Goal: Task Accomplishment & Management: Manage account settings

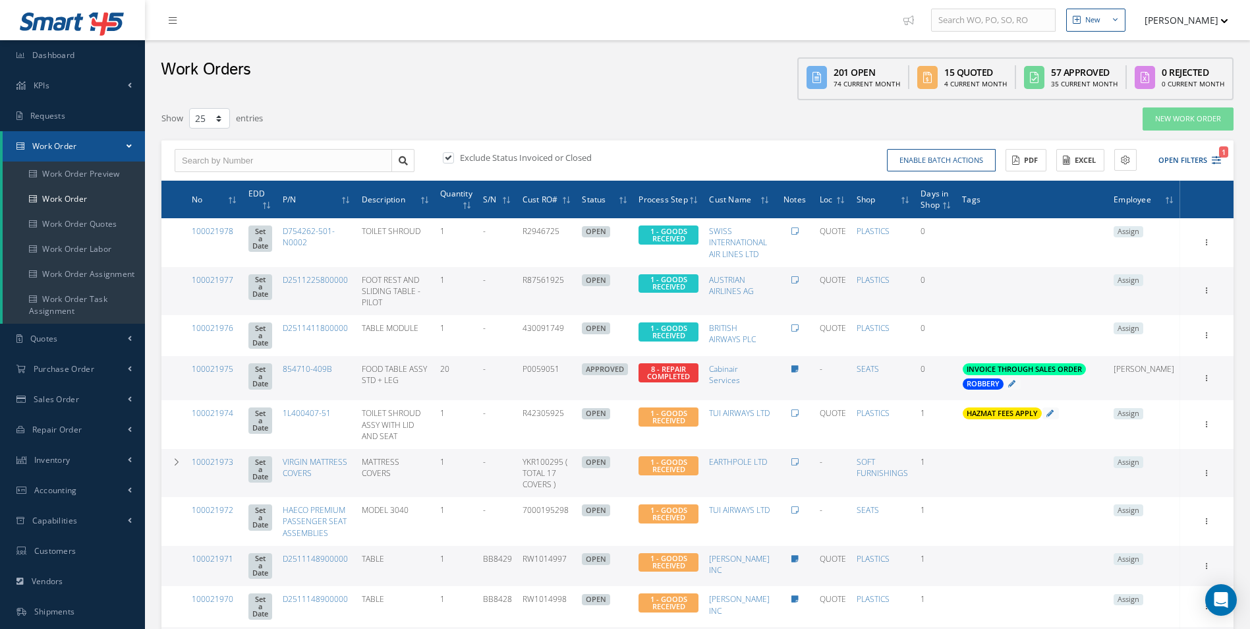
select select "25"
click at [221, 363] on link "100021975" at bounding box center [213, 368] width 42 height 11
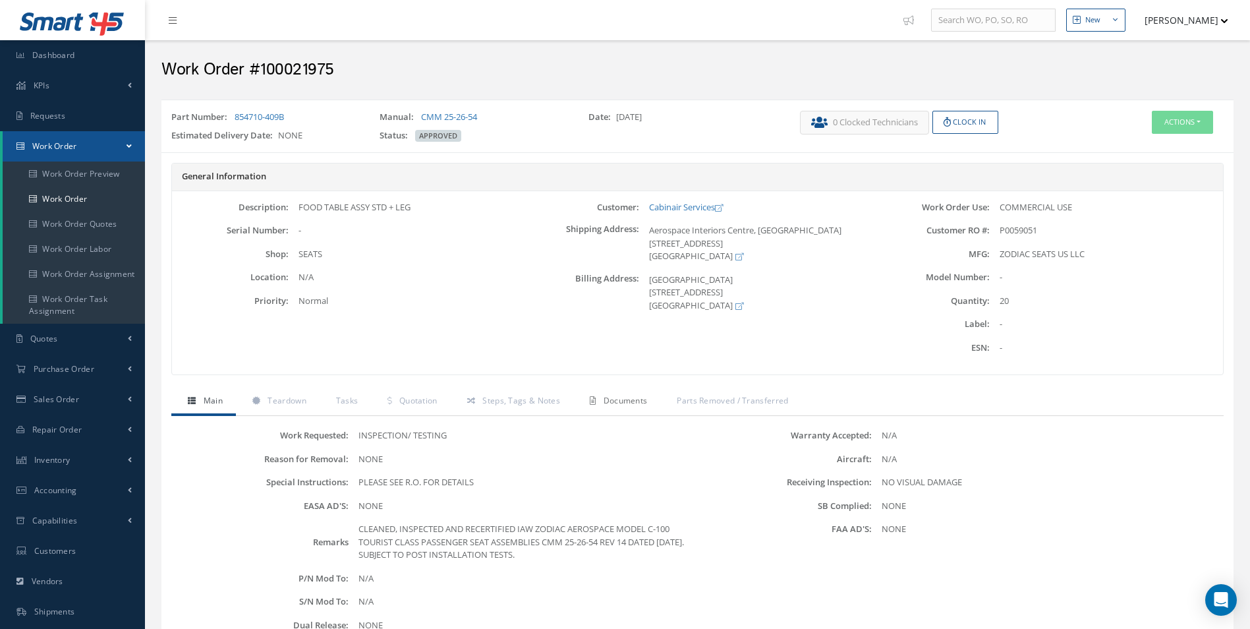
click at [624, 399] on span "Documents" at bounding box center [626, 400] width 44 height 11
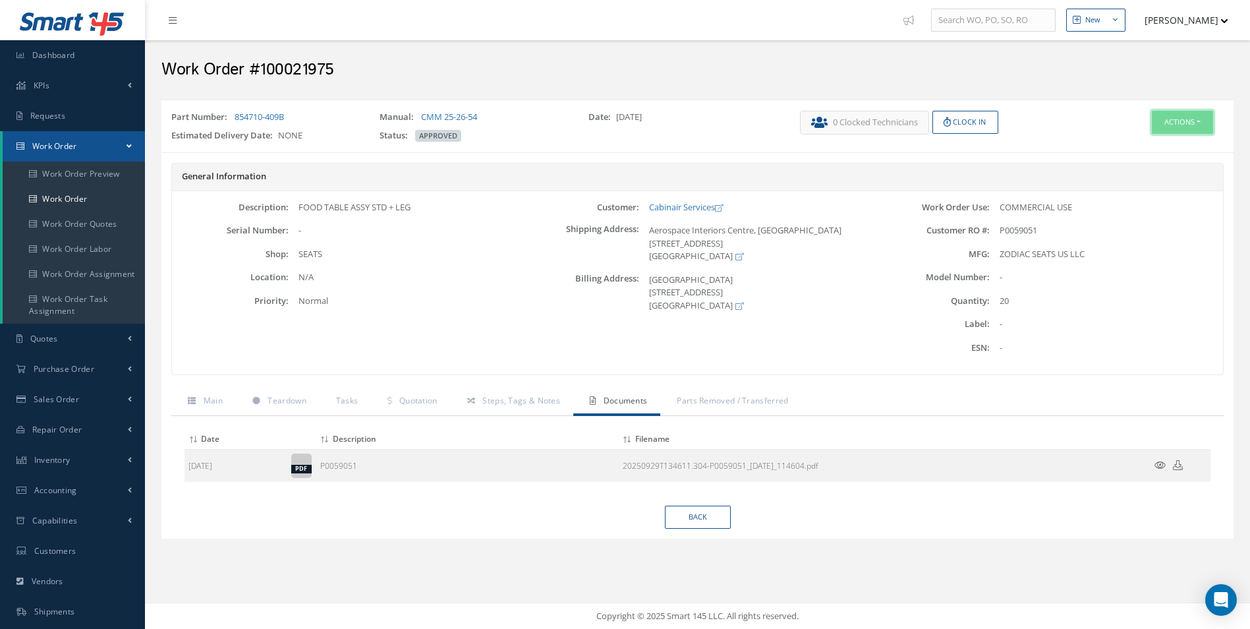
click at [1174, 125] on button "Actions" at bounding box center [1182, 122] width 61 height 23
click at [1137, 146] on link "Edit" at bounding box center [1162, 147] width 105 height 18
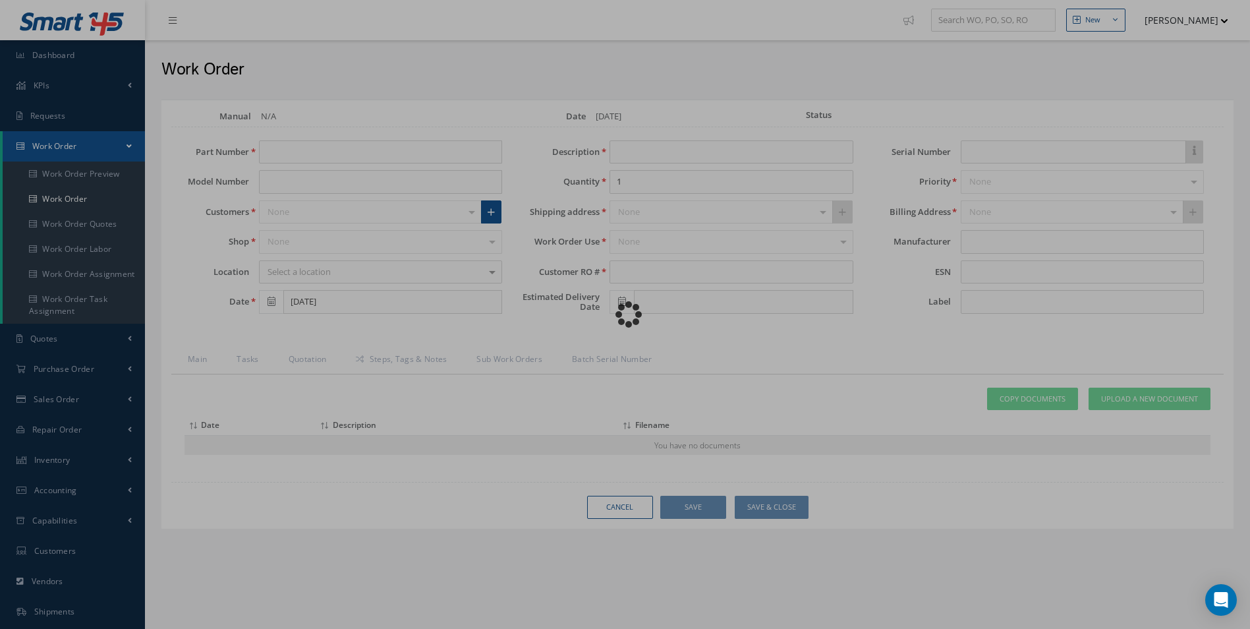
type input "854710-409B"
type input "FOOD TABLE ASSY STD + LEG"
type input "20"
type input "P0059051"
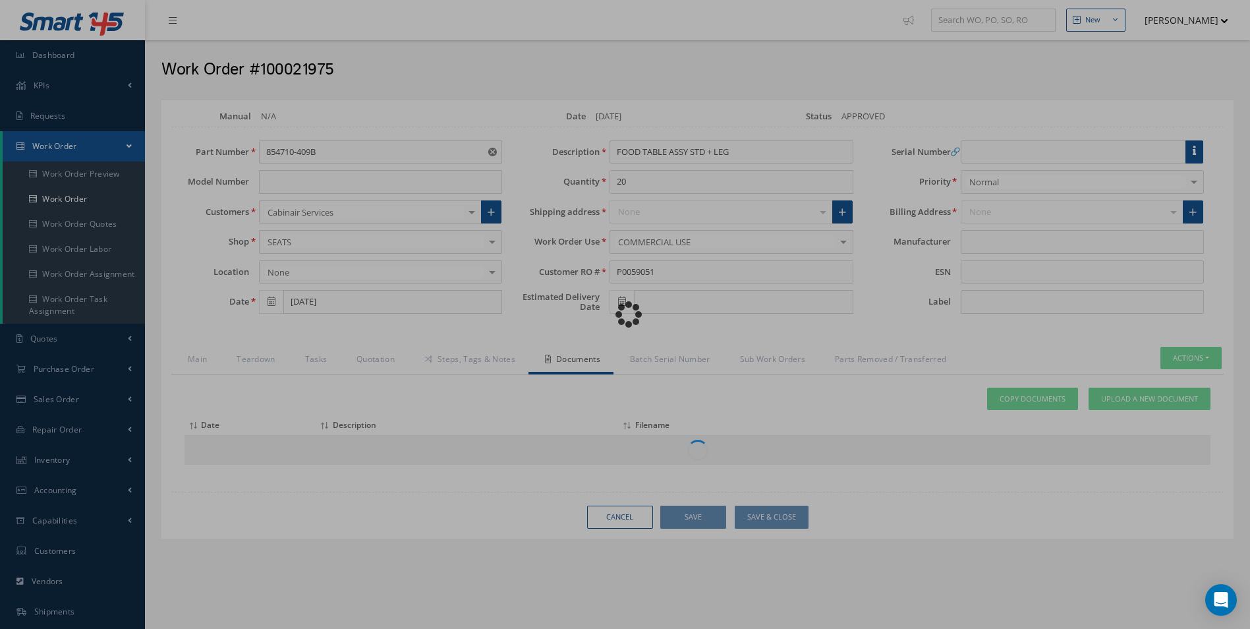
type input "ZODIAC SEATS US LLC"
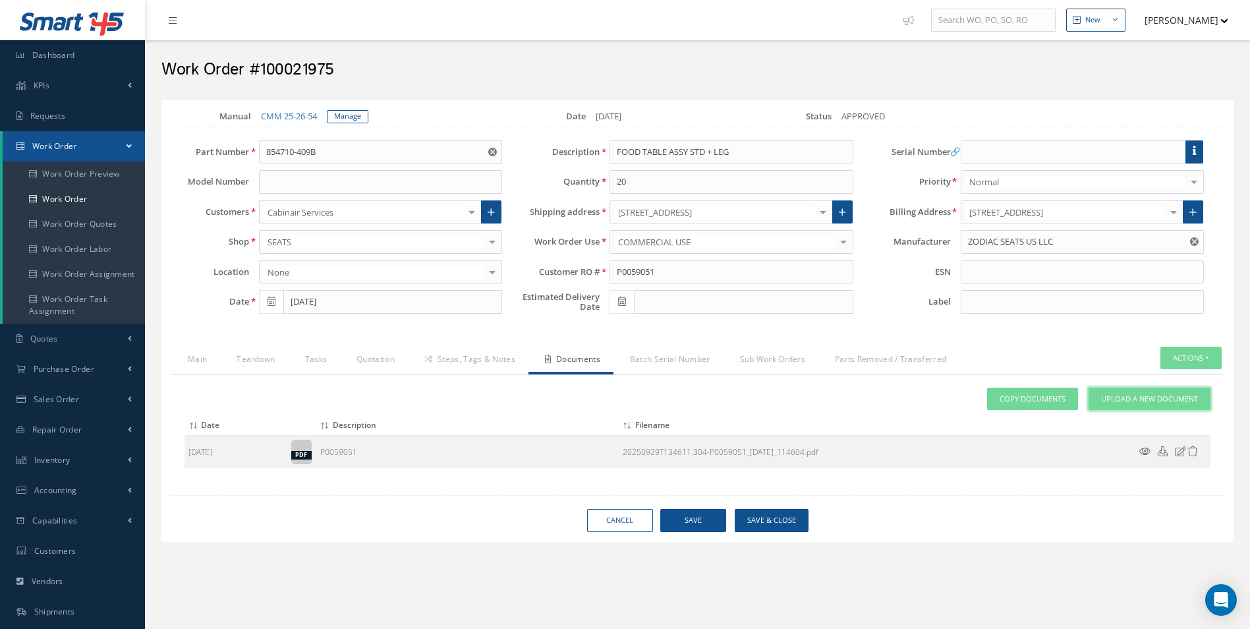
click at [1123, 407] on link "Upload a New Document" at bounding box center [1149, 398] width 122 height 23
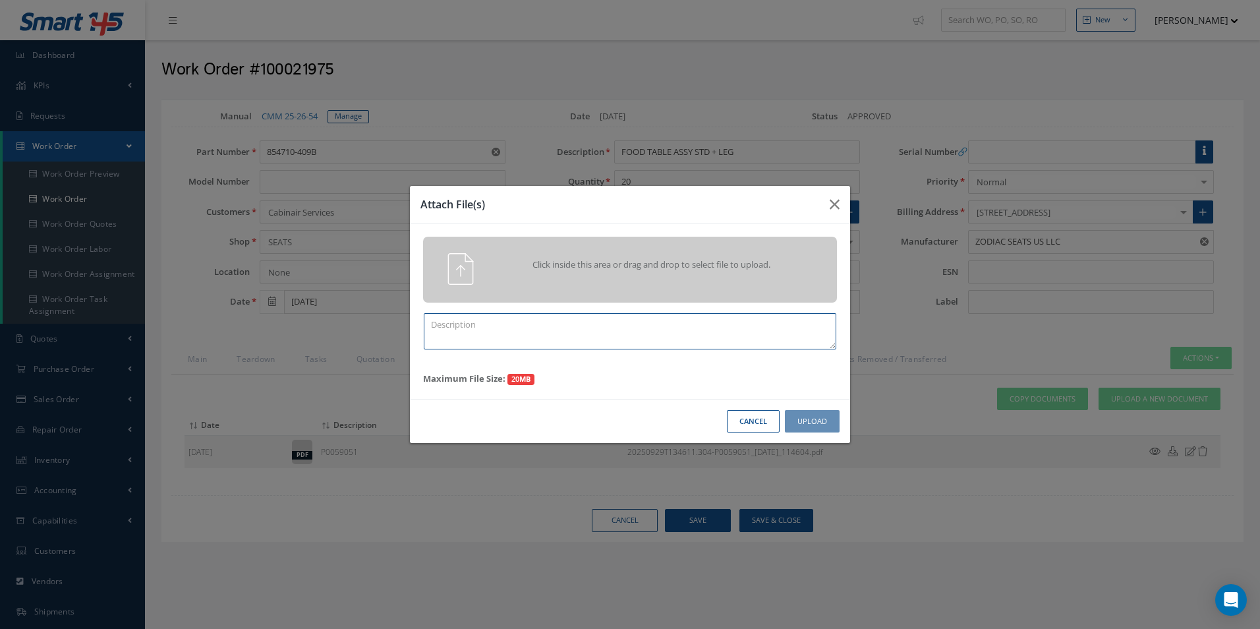
click at [536, 330] on textarea at bounding box center [630, 331] width 412 height 36
paste textarea "Part Robbery Sheet CASF-033"
type textarea "Part Robbery Sheet CASF-033"
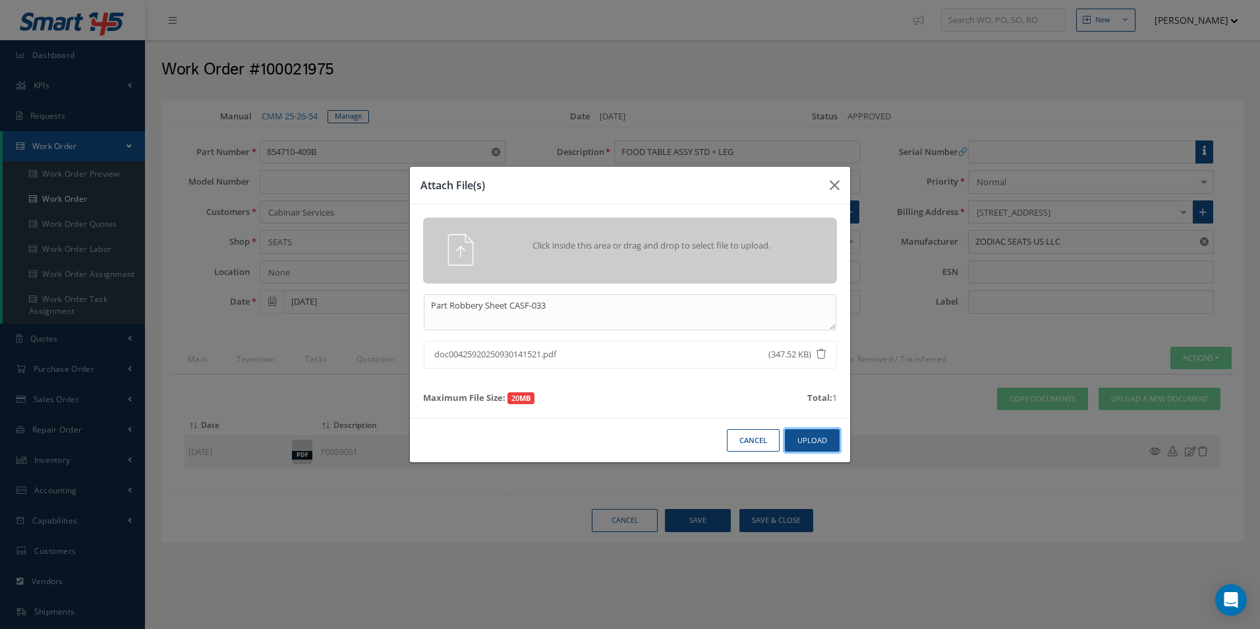
click at [795, 439] on button "Upload" at bounding box center [812, 440] width 55 height 23
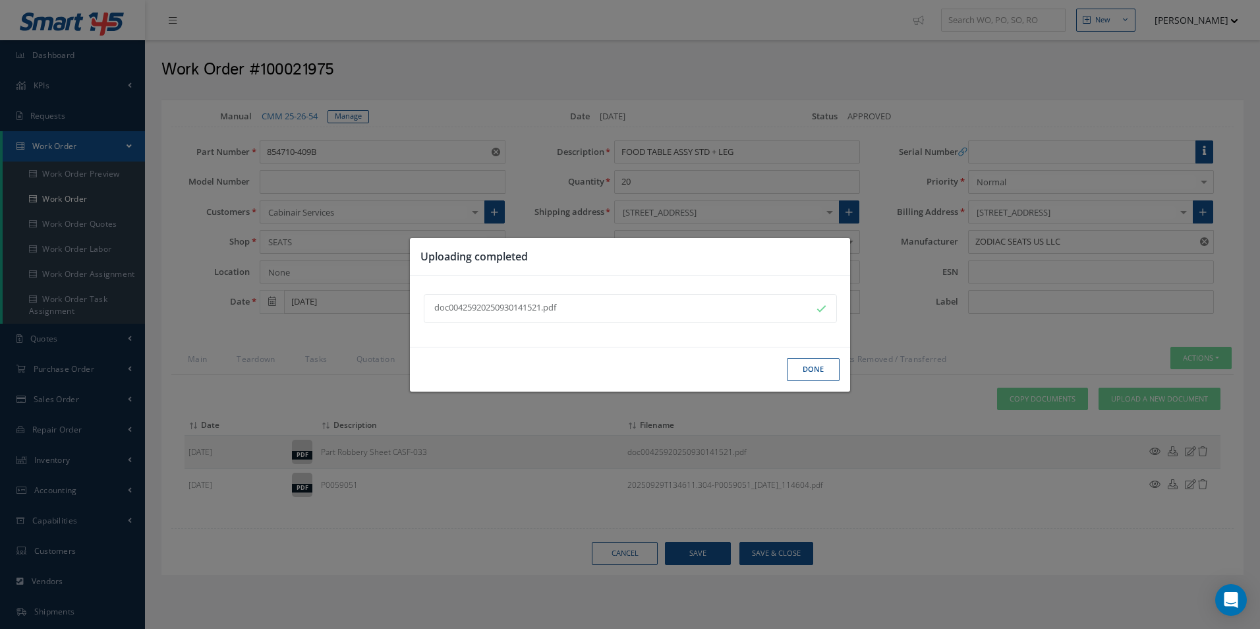
click at [833, 371] on button "Done" at bounding box center [813, 369] width 53 height 23
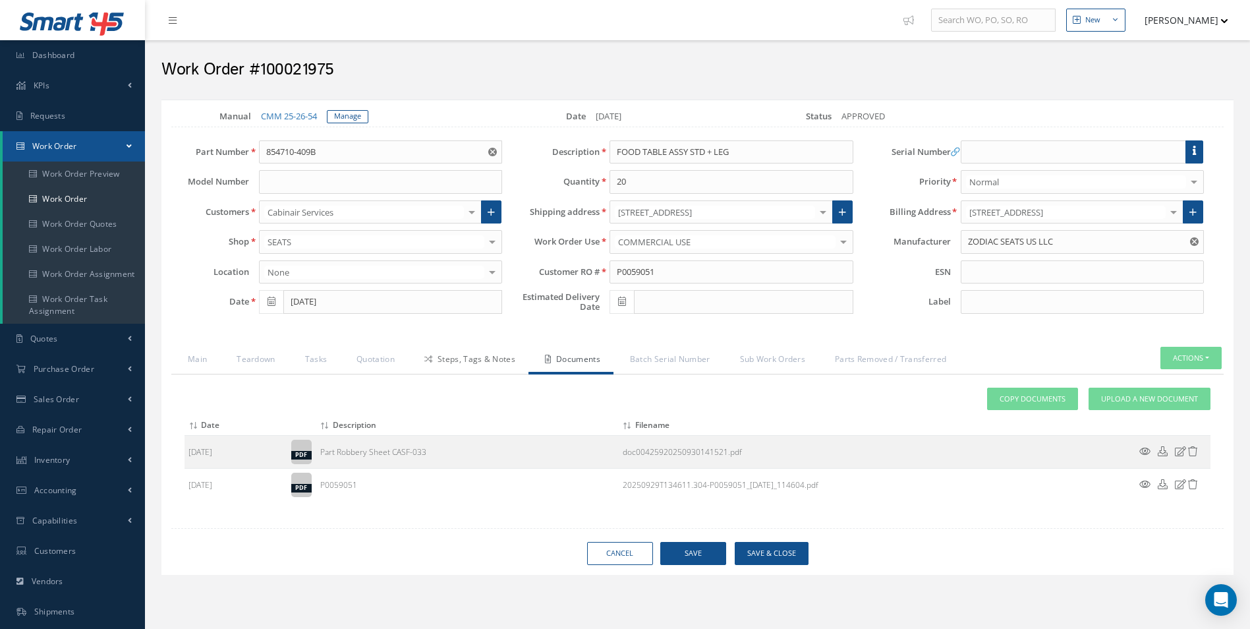
click at [480, 368] on link "Steps, Tags & Notes" at bounding box center [468, 361] width 121 height 28
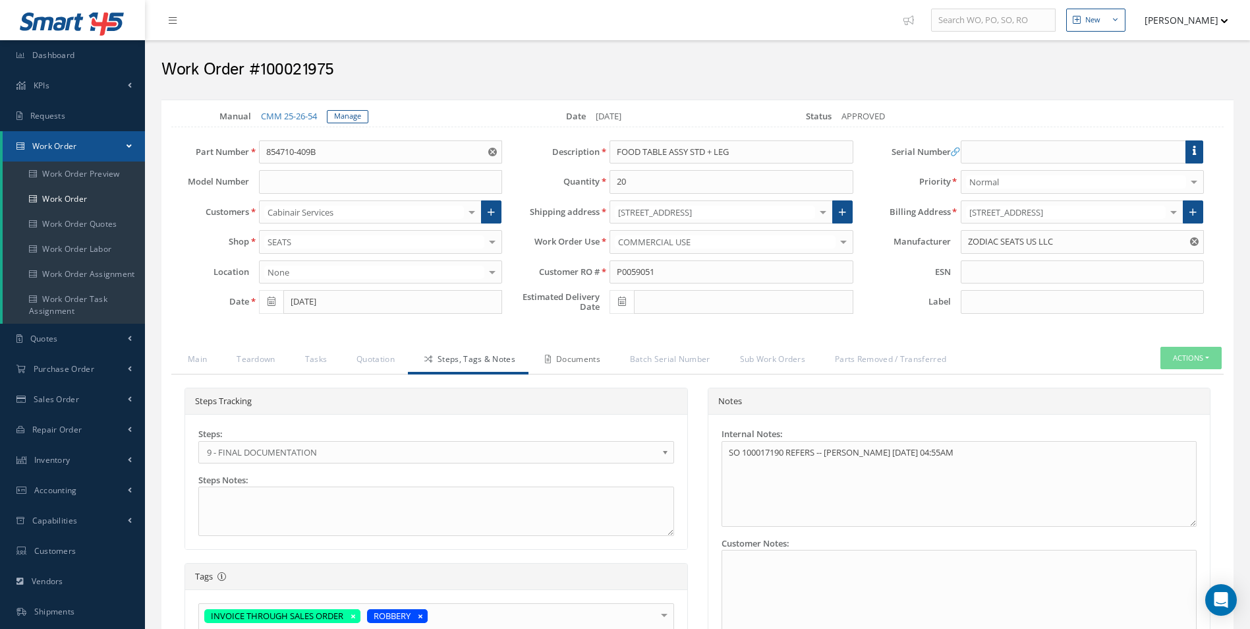
click at [558, 363] on link "Documents" at bounding box center [570, 361] width 85 height 28
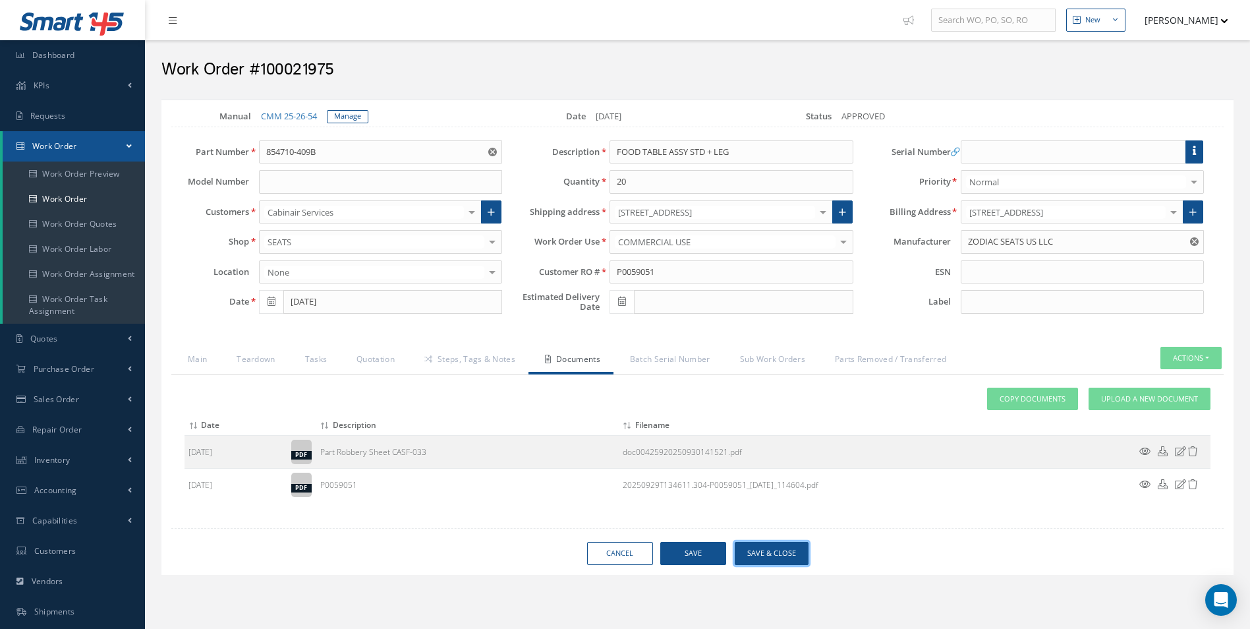
click at [774, 558] on button "Save & Close" at bounding box center [772, 553] width 74 height 23
type input "ZODIAC SEATS US LLC"
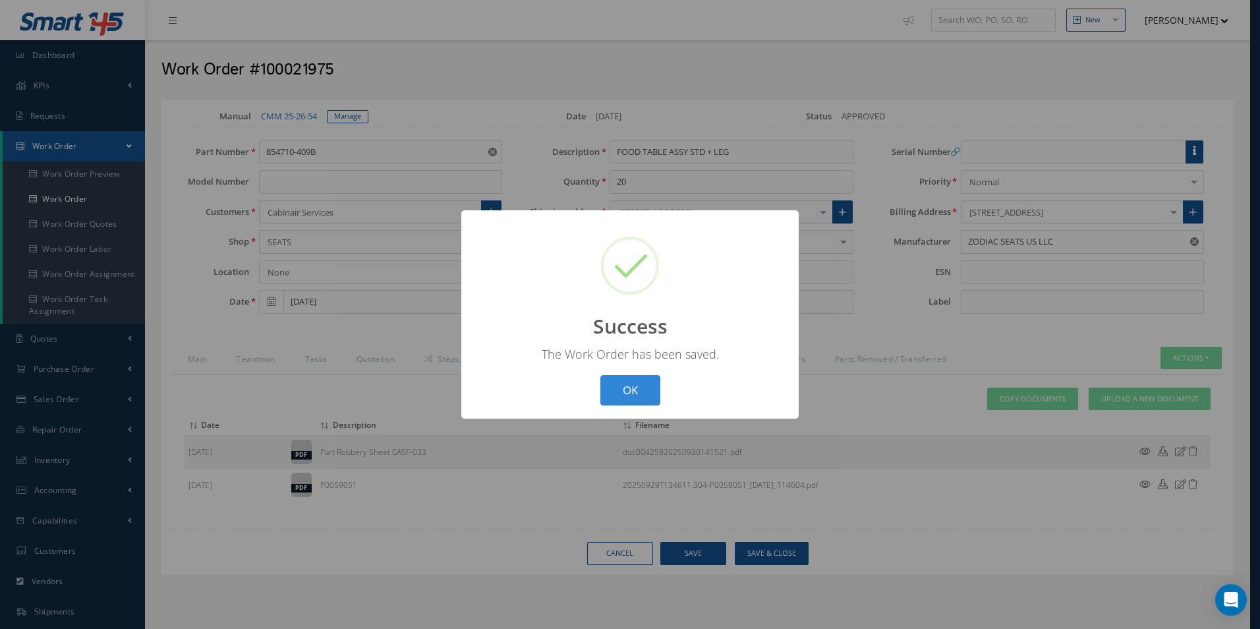
click at [600, 375] on button "OK" at bounding box center [630, 390] width 60 height 31
select select "25"
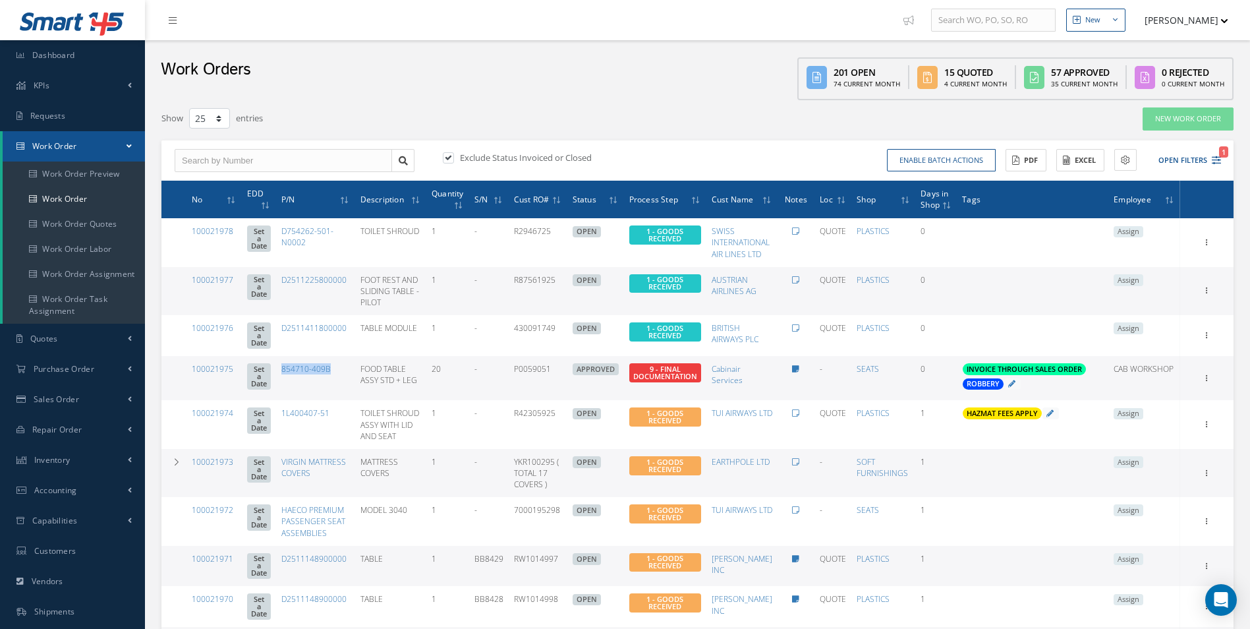
drag, startPoint x: 353, startPoint y: 370, endPoint x: 295, endPoint y: 368, distance: 58.0
click at [295, 368] on td "854710-409B" at bounding box center [315, 378] width 79 height 45
drag, startPoint x: 295, startPoint y: 368, endPoint x: 351, endPoint y: 366, distance: 55.4
drag, startPoint x: 351, startPoint y: 366, endPoint x: 327, endPoint y: 366, distance: 23.7
copy link "854710-409B"
